Goal: Information Seeking & Learning: Learn about a topic

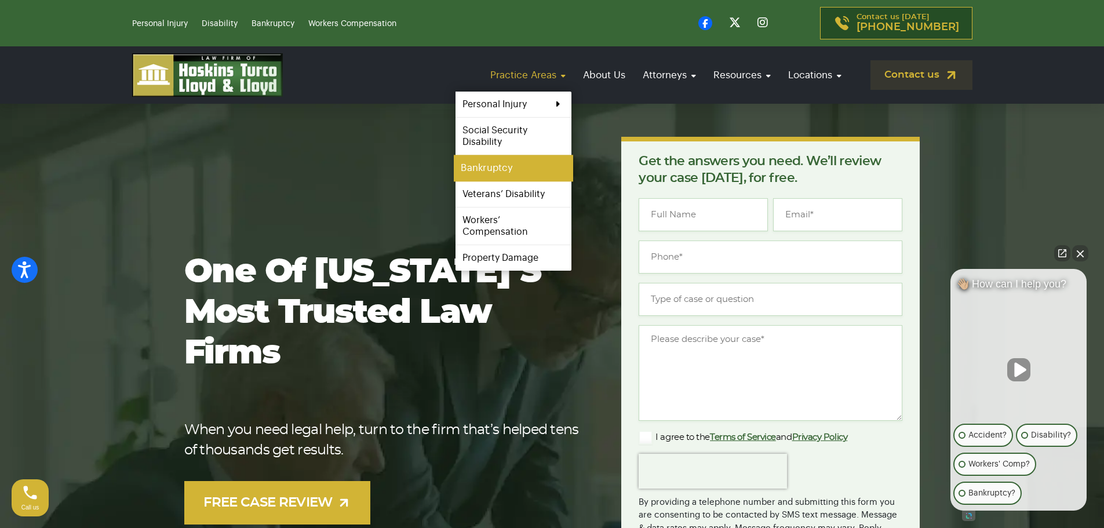
click at [505, 167] on link "Bankruptcy" at bounding box center [513, 168] width 119 height 26
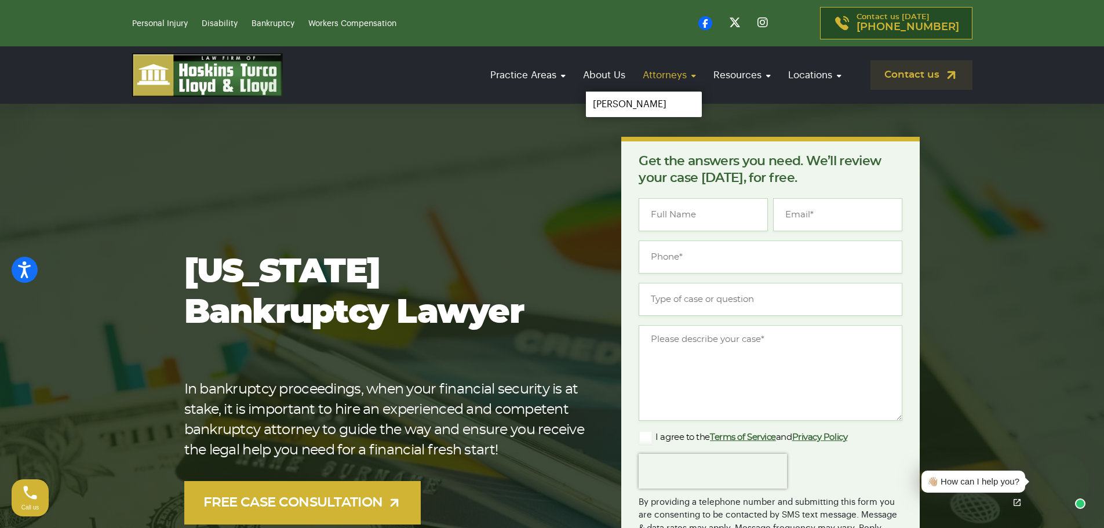
click at [665, 85] on link "Attorneys" at bounding box center [669, 75] width 65 height 33
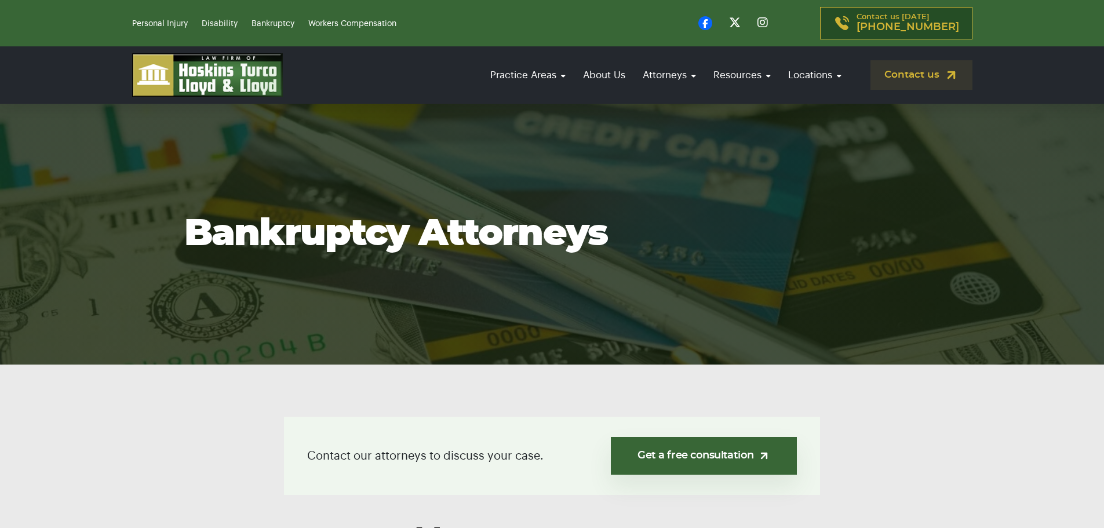
click at [660, 72] on link "Attorneys" at bounding box center [669, 75] width 65 height 33
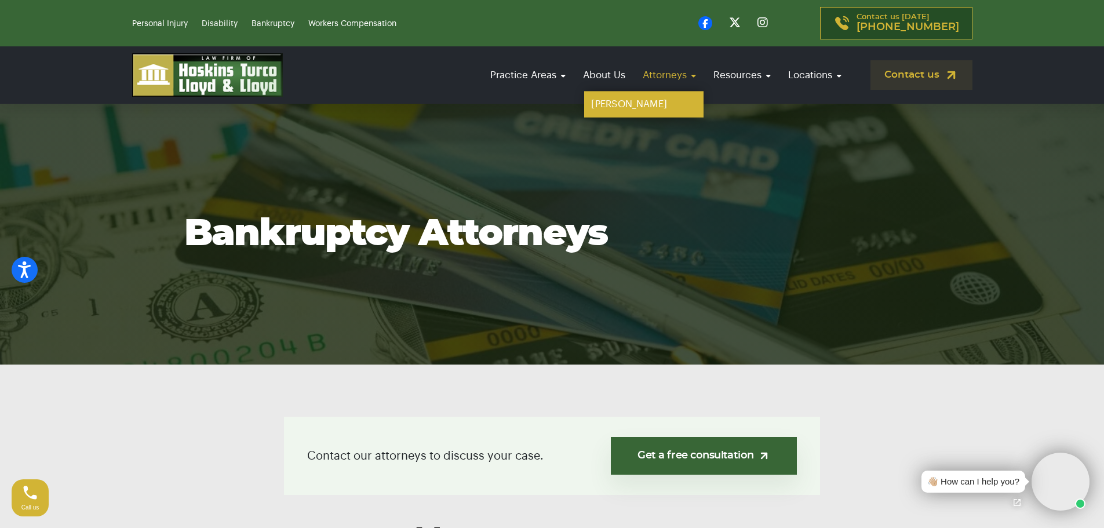
click at [640, 103] on link "[PERSON_NAME]" at bounding box center [643, 105] width 119 height 26
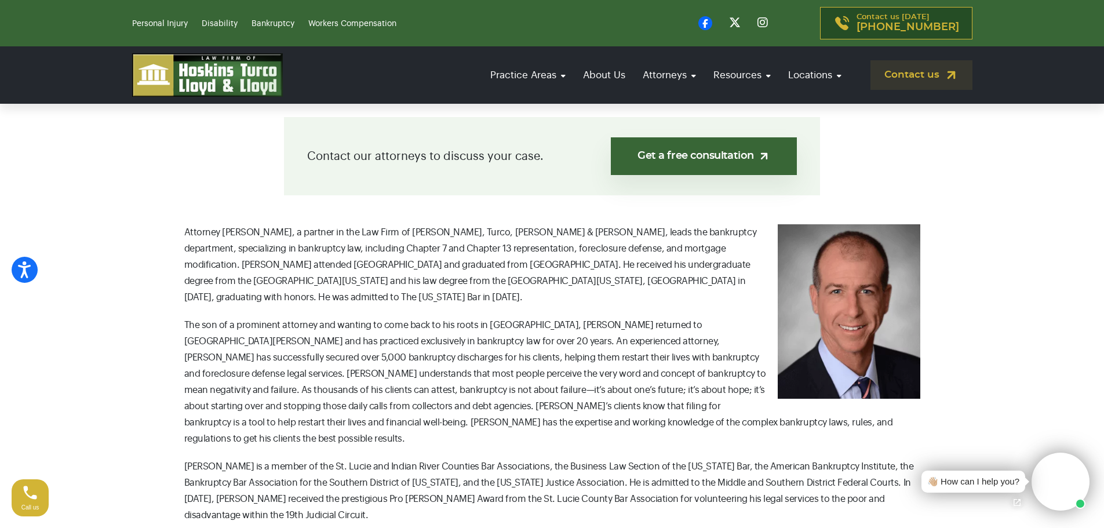
scroll to position [406, 0]
